Goal: Navigation & Orientation: Find specific page/section

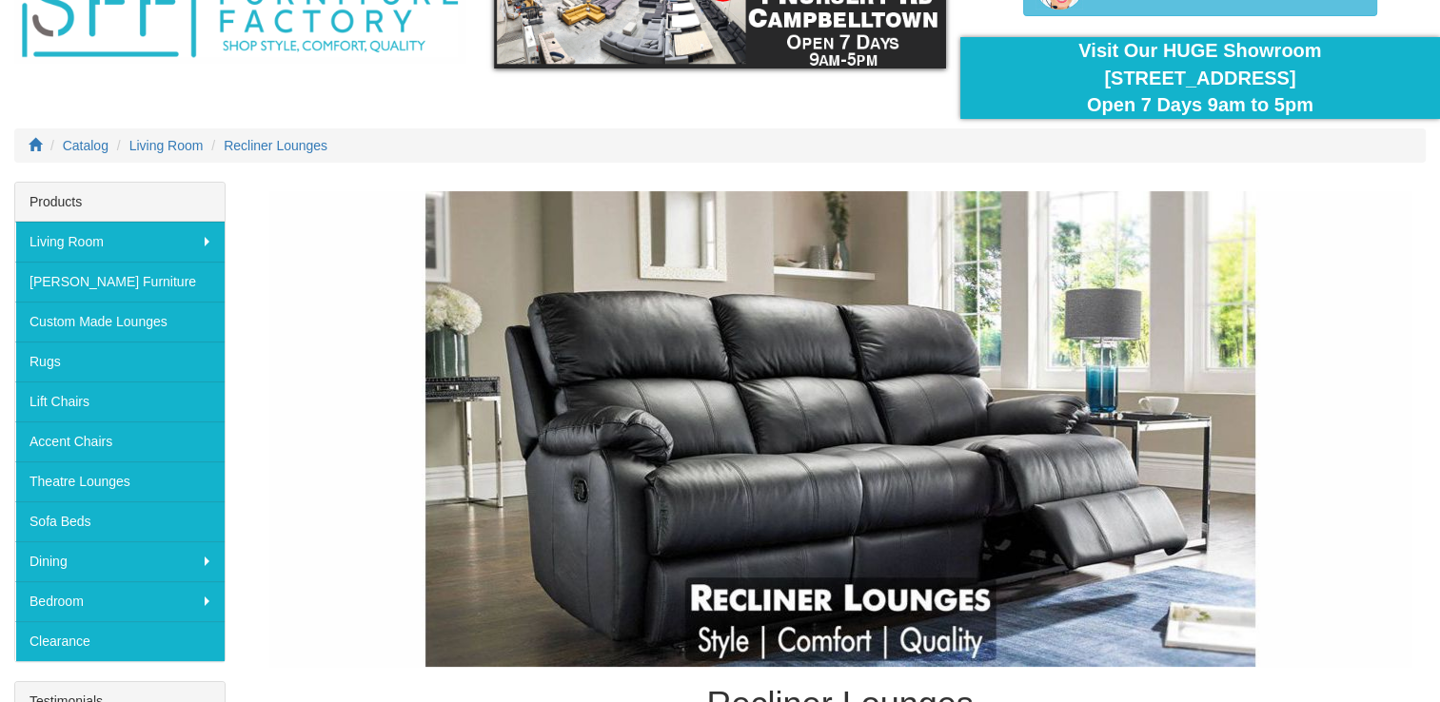
scroll to position [95, 0]
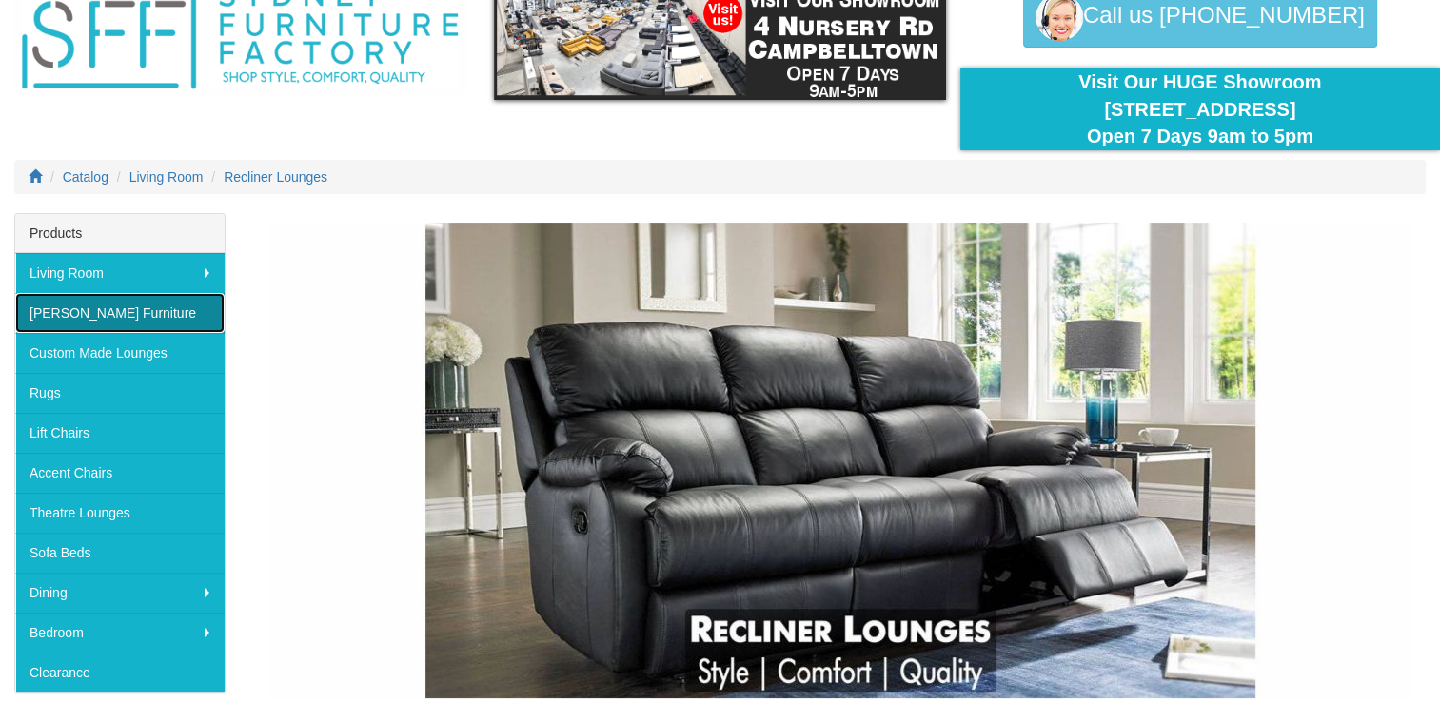
click at [88, 310] on link "[PERSON_NAME] Furniture" at bounding box center [119, 313] width 209 height 40
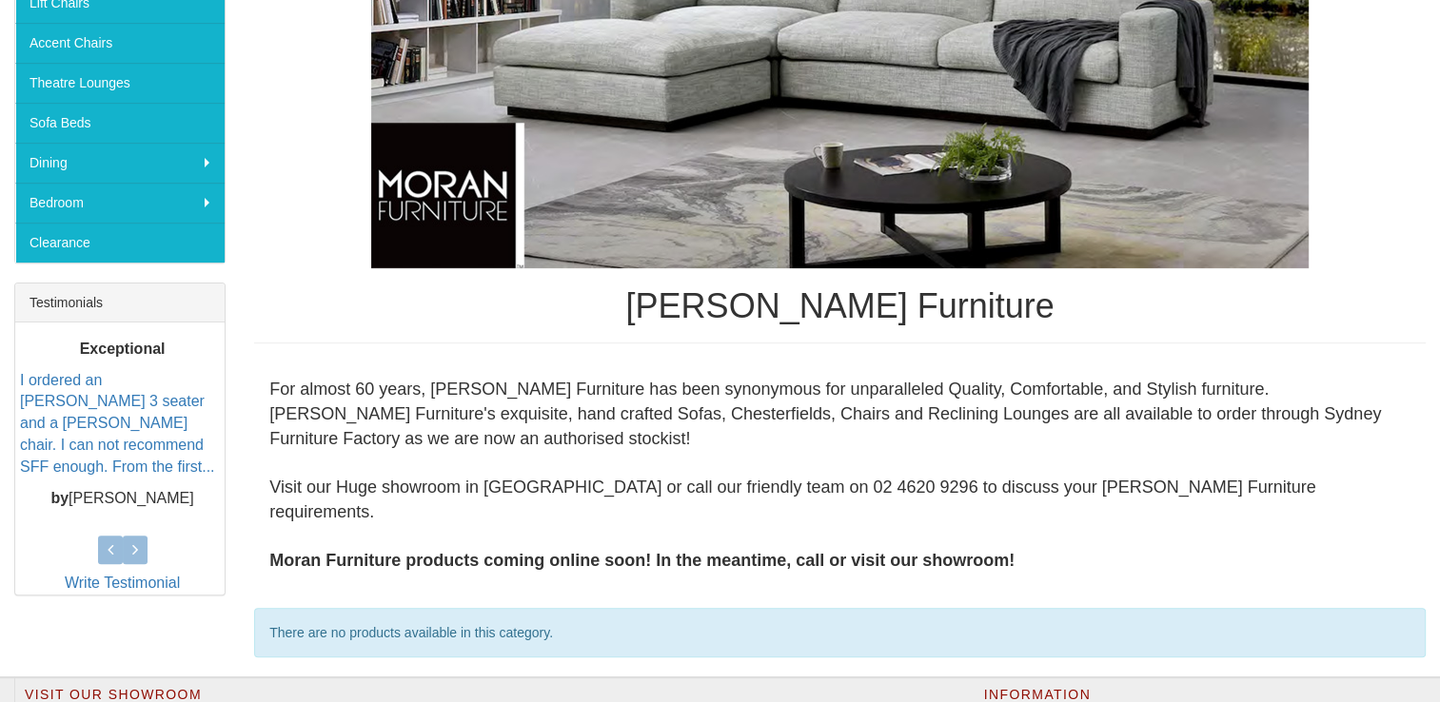
scroll to position [281, 0]
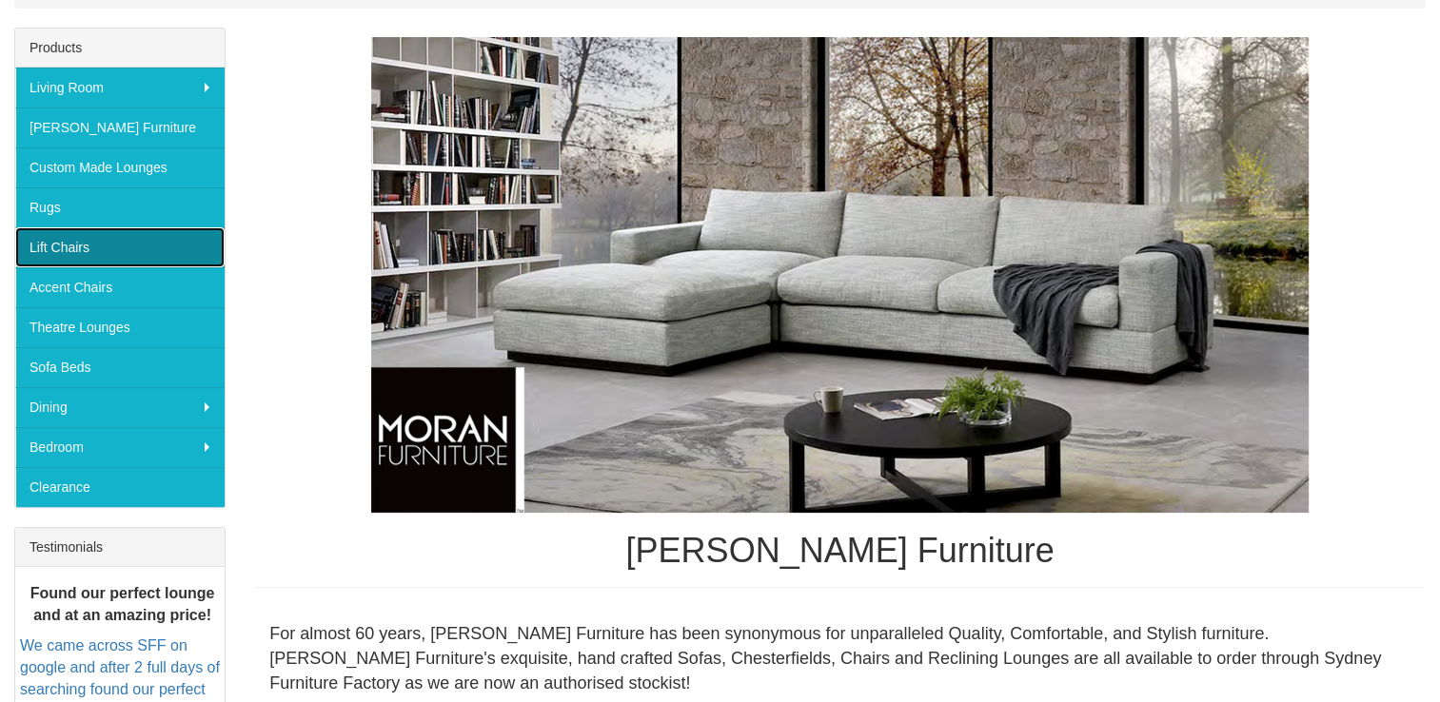
click at [79, 235] on link "Lift Chairs" at bounding box center [119, 247] width 209 height 40
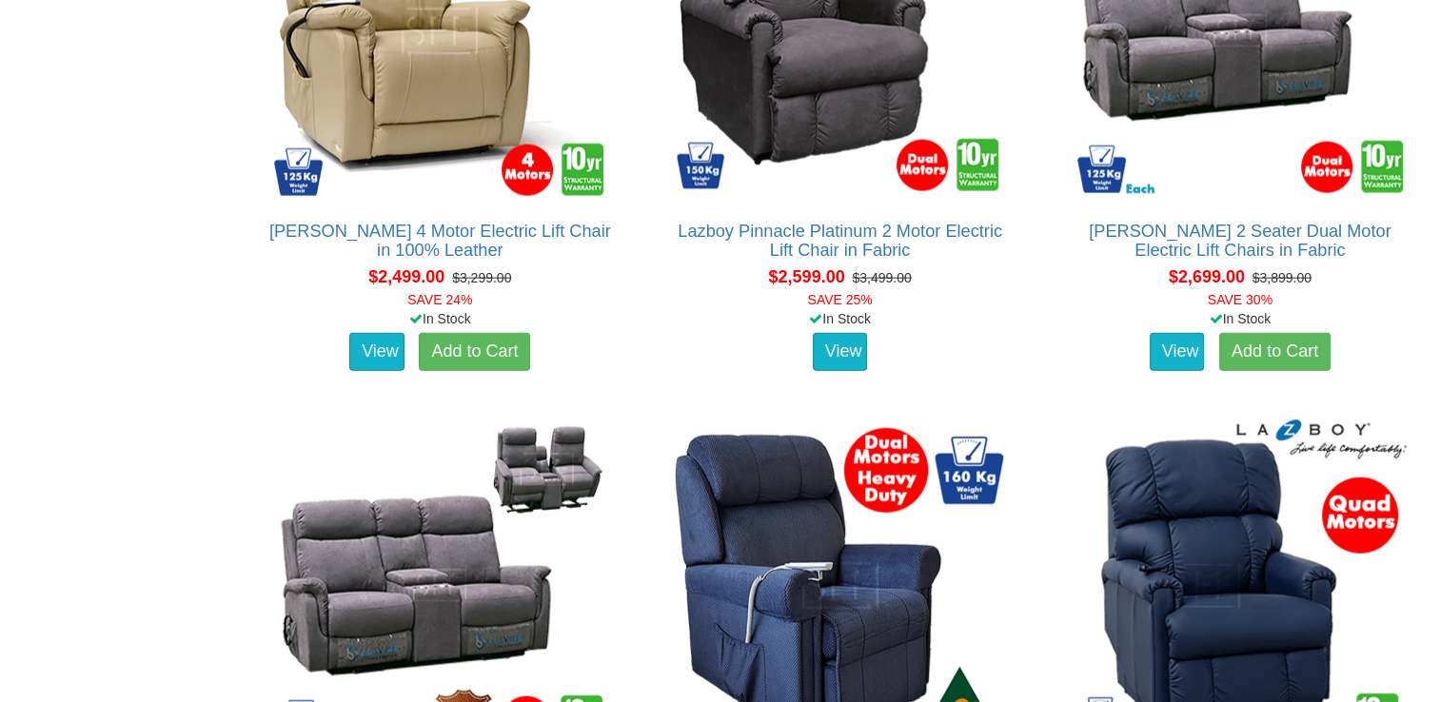
scroll to position [3890, 0]
